Goal: Transaction & Acquisition: Purchase product/service

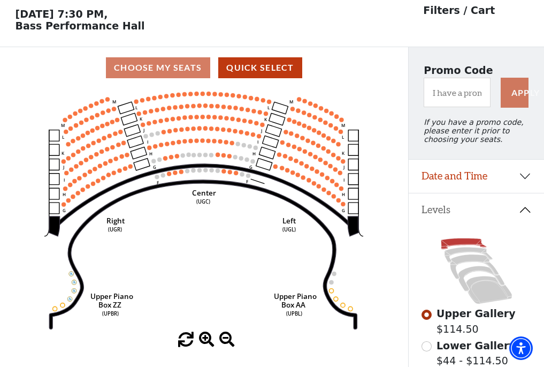
scroll to position [50, 0]
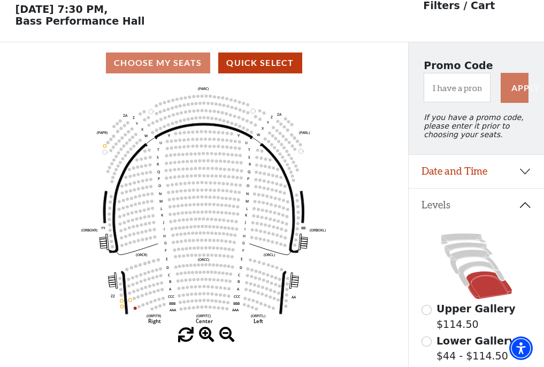
scroll to position [50, 0]
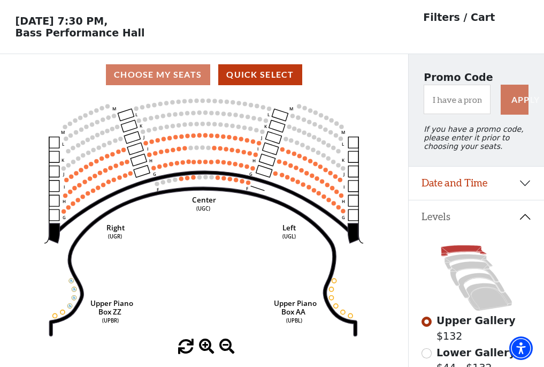
scroll to position [50, 0]
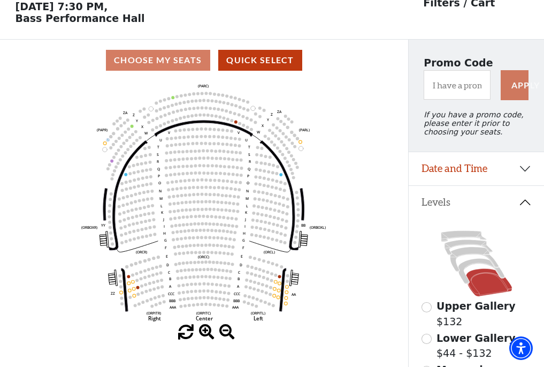
scroll to position [50, 0]
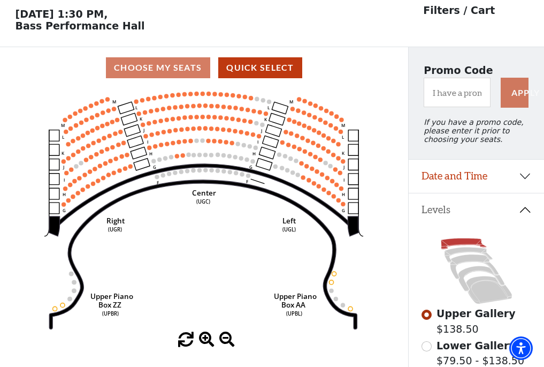
scroll to position [50, 0]
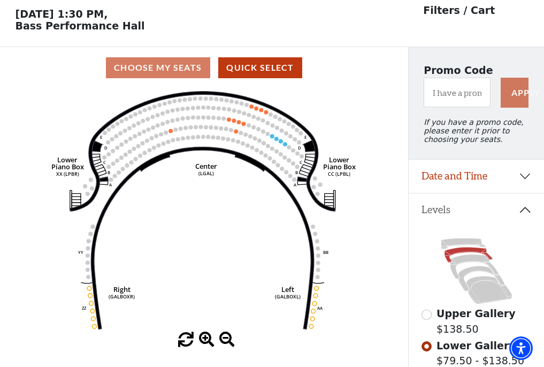
scroll to position [50, 0]
